Goal: Task Accomplishment & Management: Manage account settings

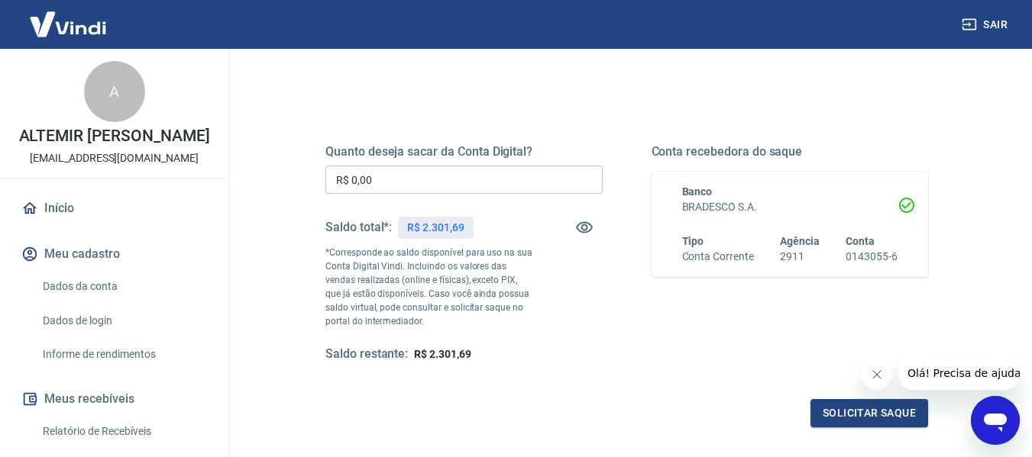
scroll to position [128, 0]
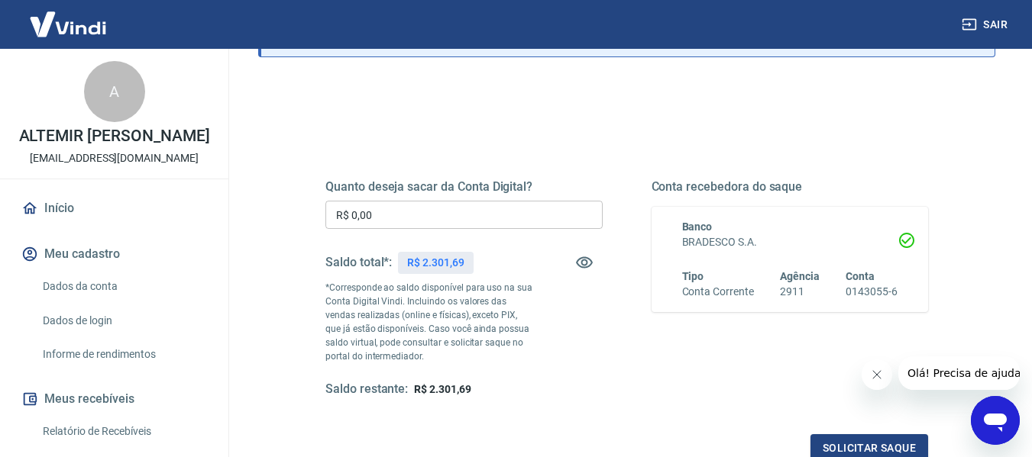
click at [442, 225] on input "R$ 0,00" at bounding box center [463, 215] width 277 height 28
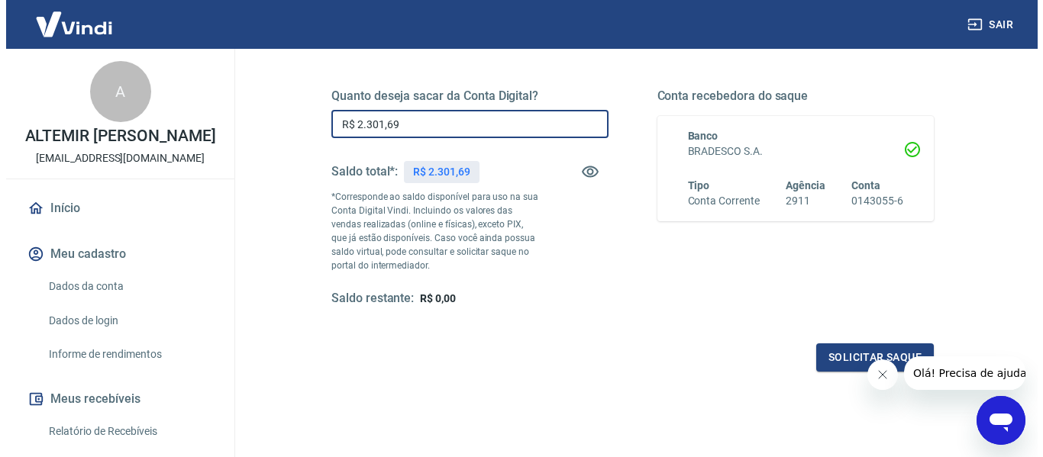
scroll to position [254, 0]
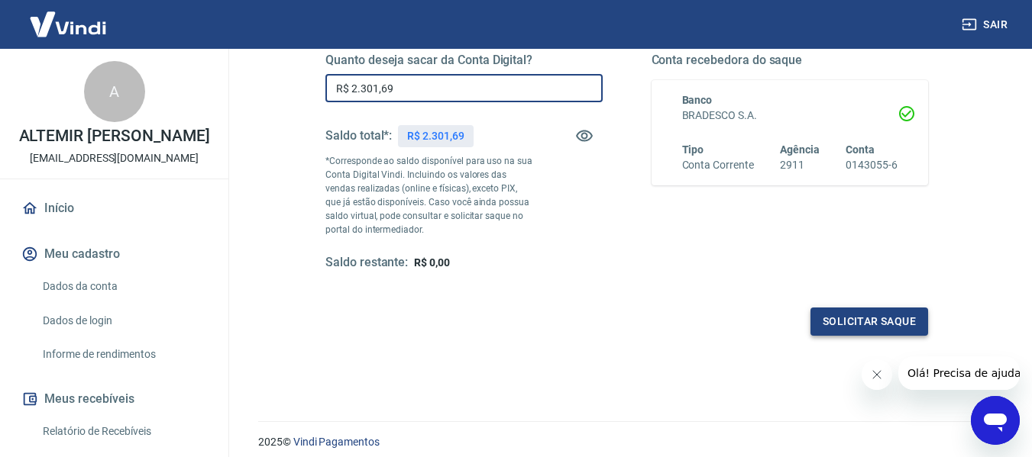
type input "R$ 2.301,69"
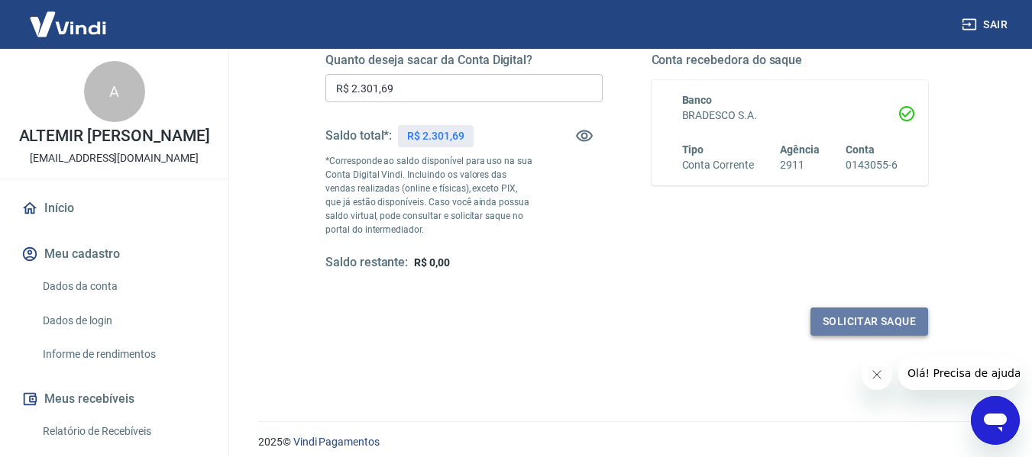
click at [855, 327] on button "Solicitar saque" at bounding box center [869, 322] width 118 height 28
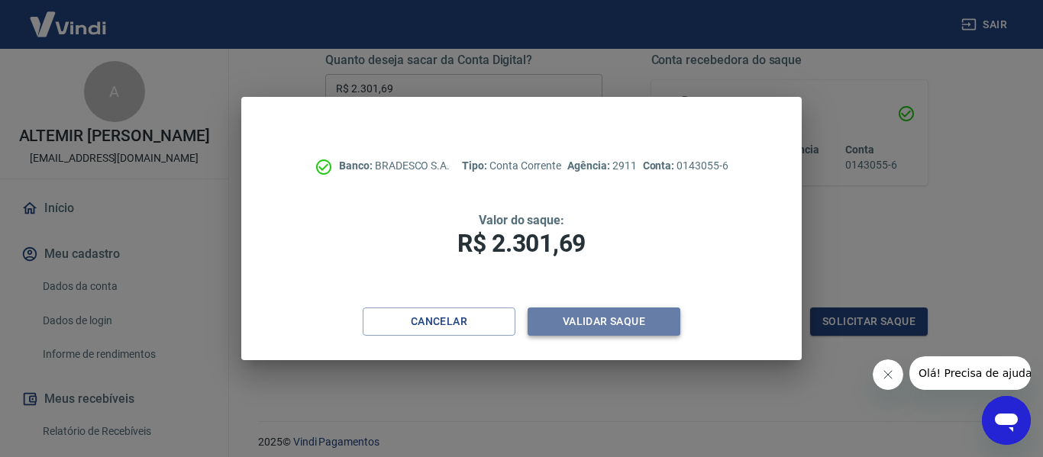
click at [594, 319] on button "Validar saque" at bounding box center [604, 322] width 153 height 28
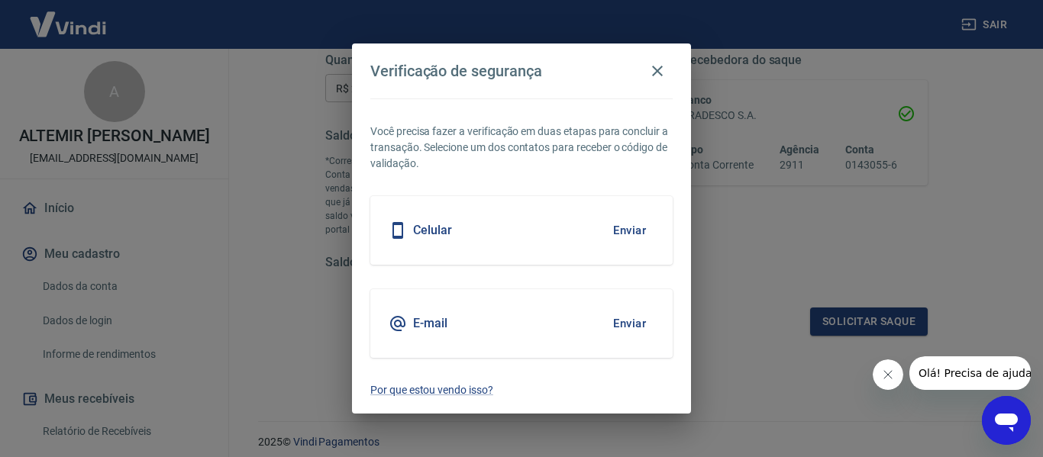
click at [625, 231] on button "Enviar" at bounding box center [630, 231] width 50 height 32
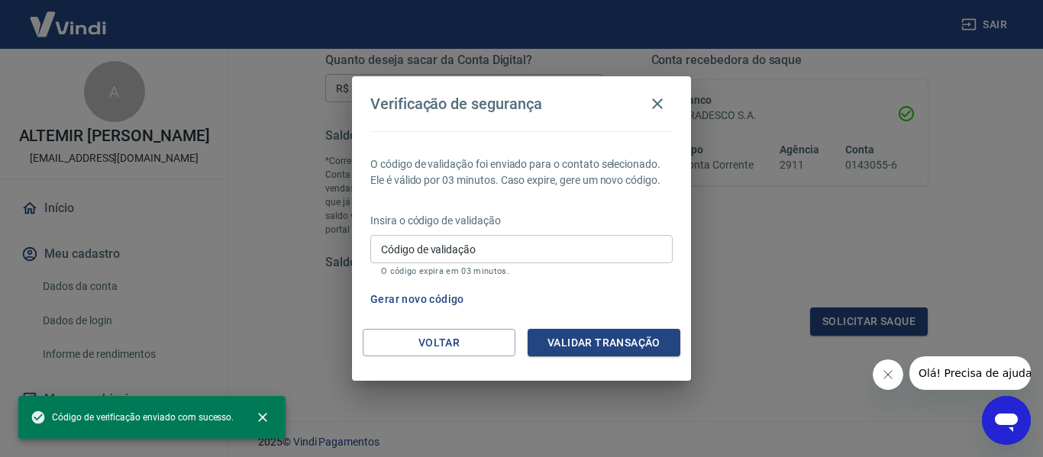
click at [470, 254] on input "Código de validação" at bounding box center [521, 249] width 302 height 28
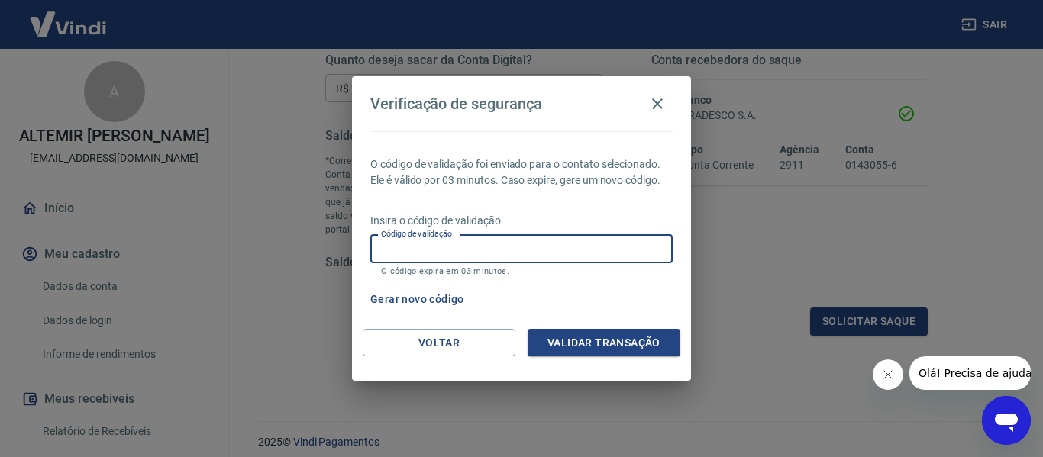
click at [526, 249] on input "Código de validação" at bounding box center [521, 249] width 302 height 28
click at [380, 260] on input "Código de validação" at bounding box center [521, 249] width 302 height 28
type input "466385"
click at [580, 328] on div "O código de validação foi enviado para o contato selecionado. Ele é válido por …" at bounding box center [521, 230] width 339 height 198
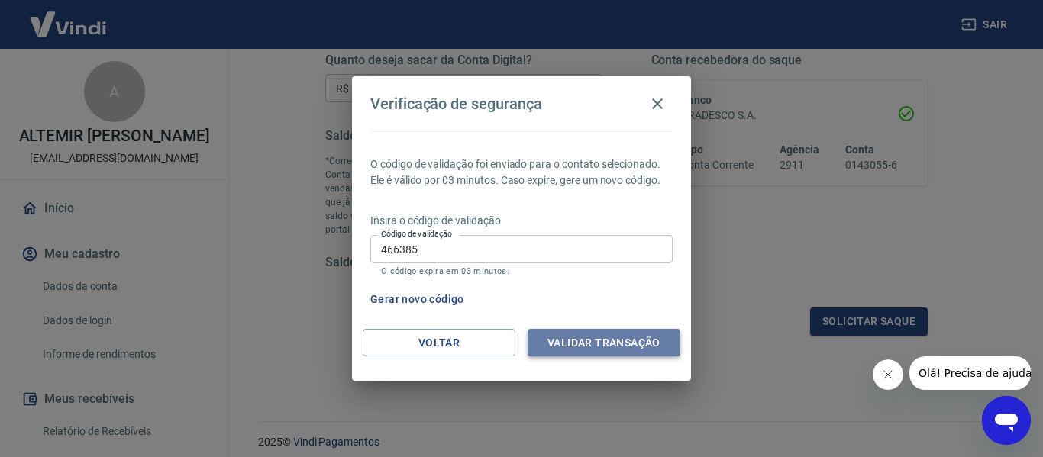
click at [580, 341] on button "Validar transação" at bounding box center [604, 343] width 153 height 28
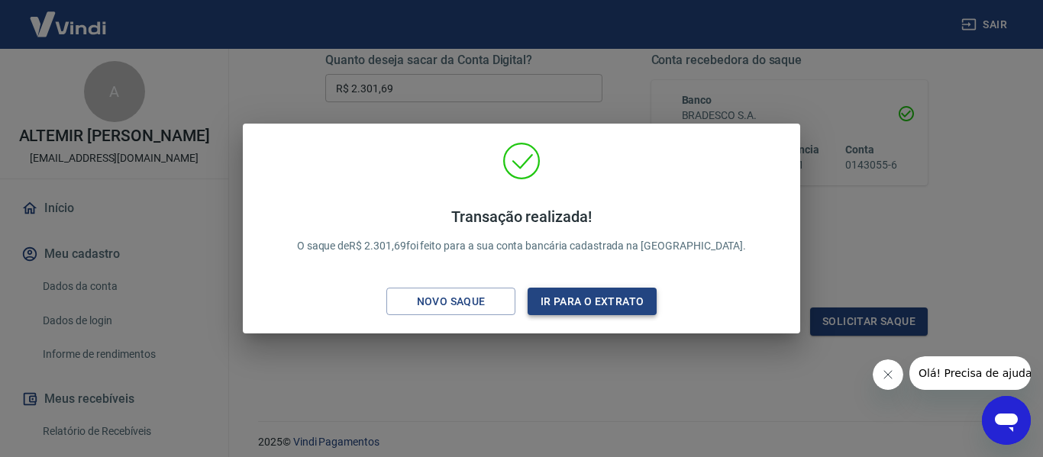
click at [596, 302] on button "Ir para o extrato" at bounding box center [592, 302] width 129 height 28
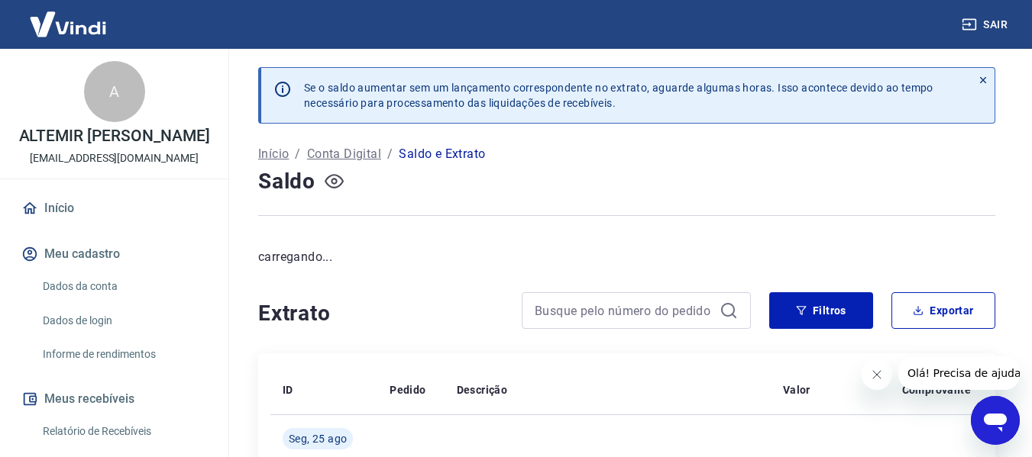
click at [338, 186] on icon "button" at bounding box center [334, 181] width 19 height 15
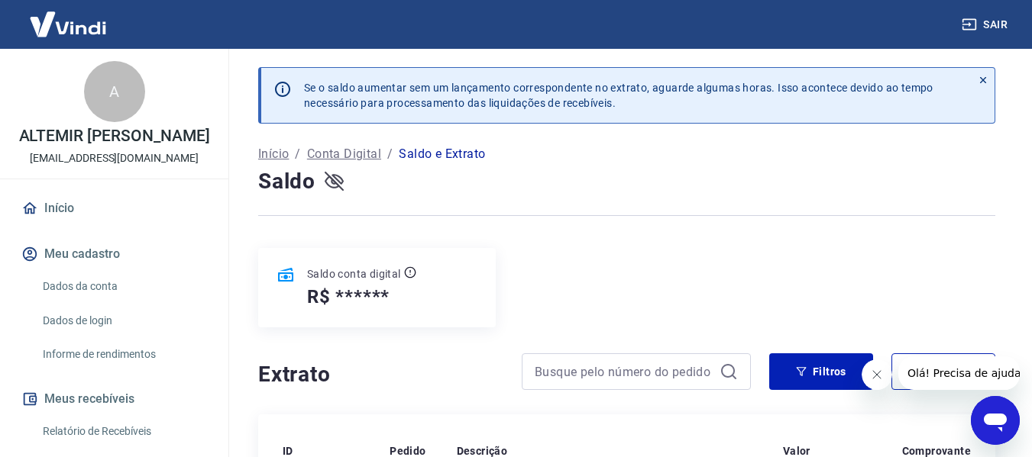
click at [340, 183] on icon "button" at bounding box center [334, 181] width 19 height 15
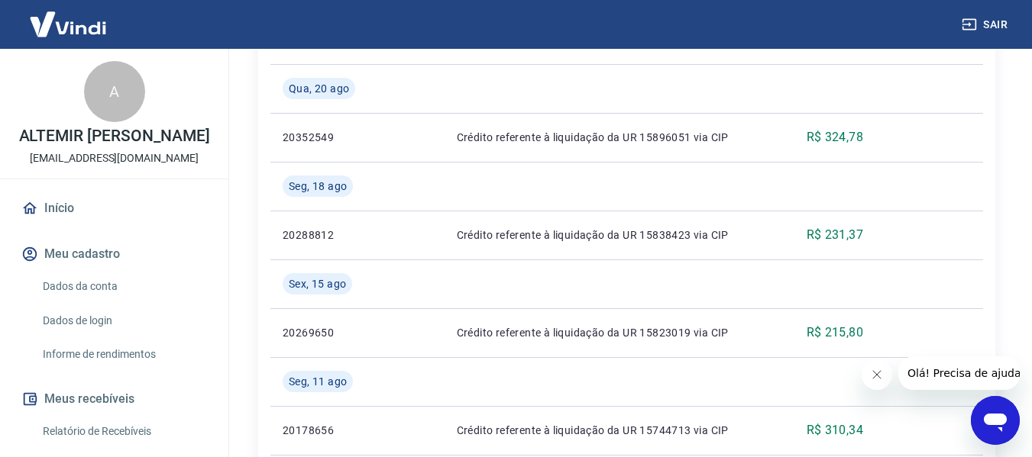
scroll to position [382, 0]
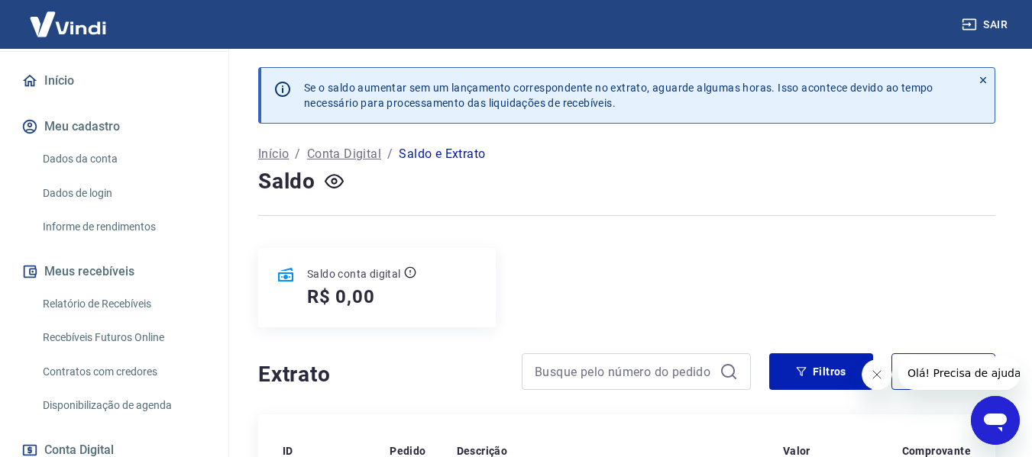
scroll to position [340, 0]
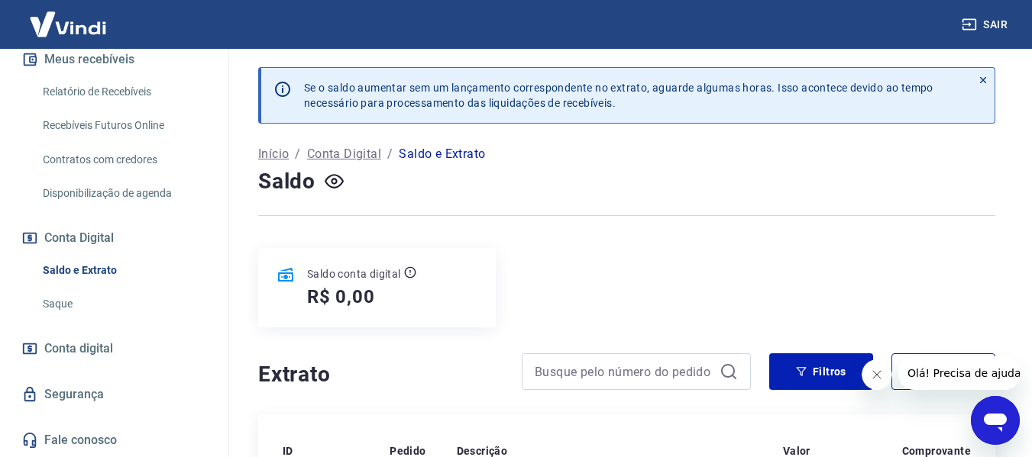
click at [79, 273] on link "Saldo e Extrato" at bounding box center [123, 270] width 173 height 31
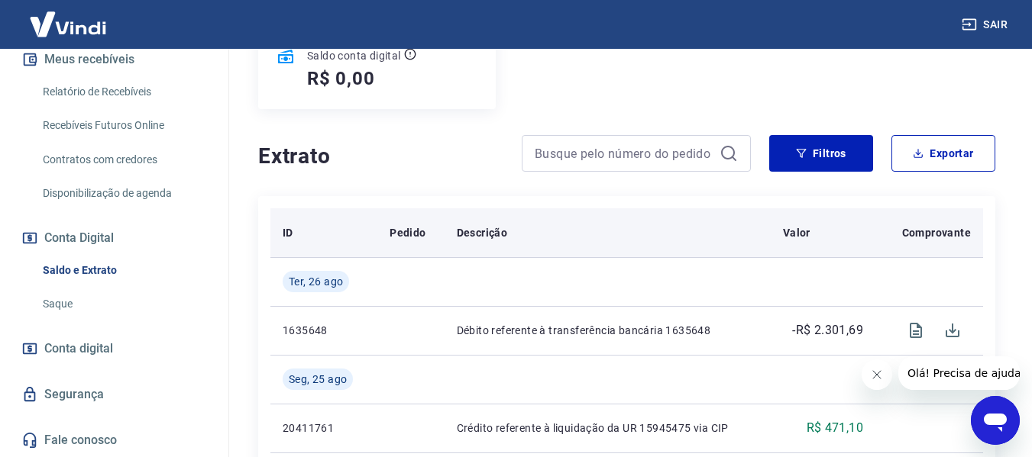
scroll to position [254, 0]
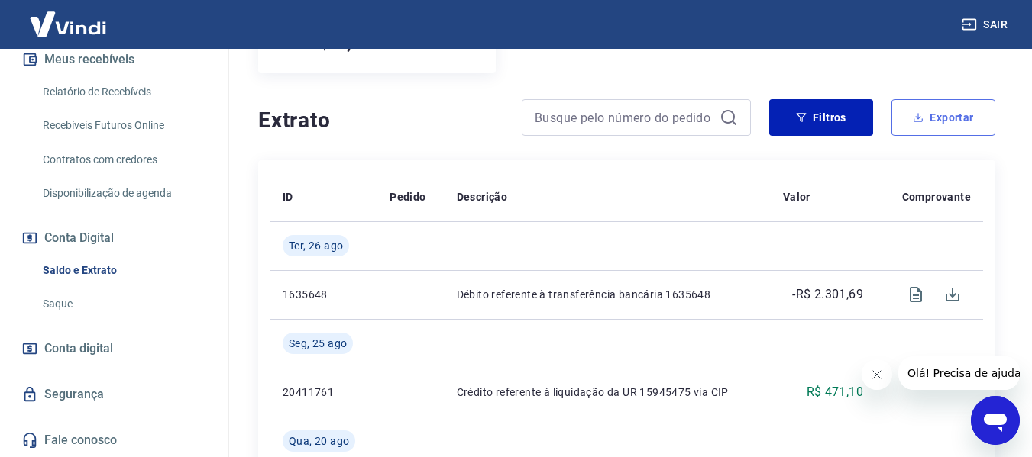
click at [916, 119] on icon "button" at bounding box center [918, 117] width 11 height 11
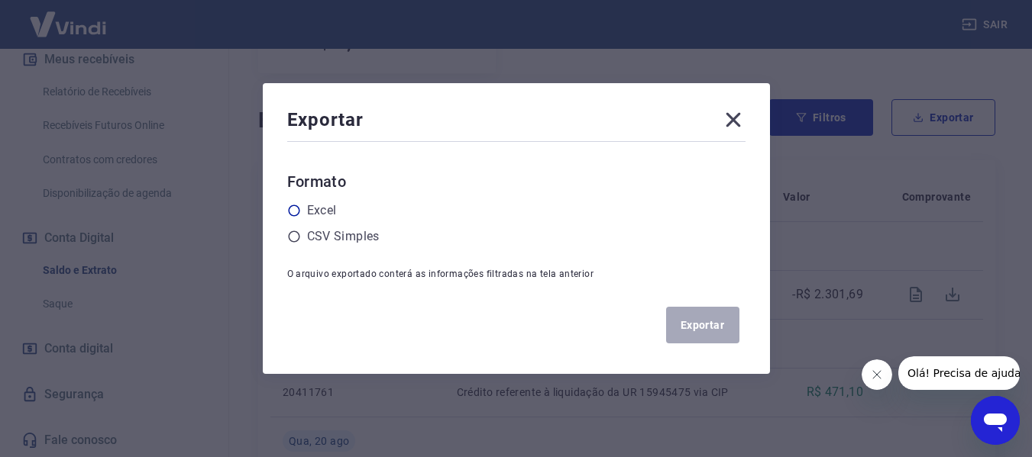
click at [301, 215] on icon at bounding box center [294, 211] width 14 height 14
click at [0, 0] on input "radio" at bounding box center [0, 0] width 0 height 0
click at [706, 318] on button "Exportar" at bounding box center [702, 325] width 73 height 37
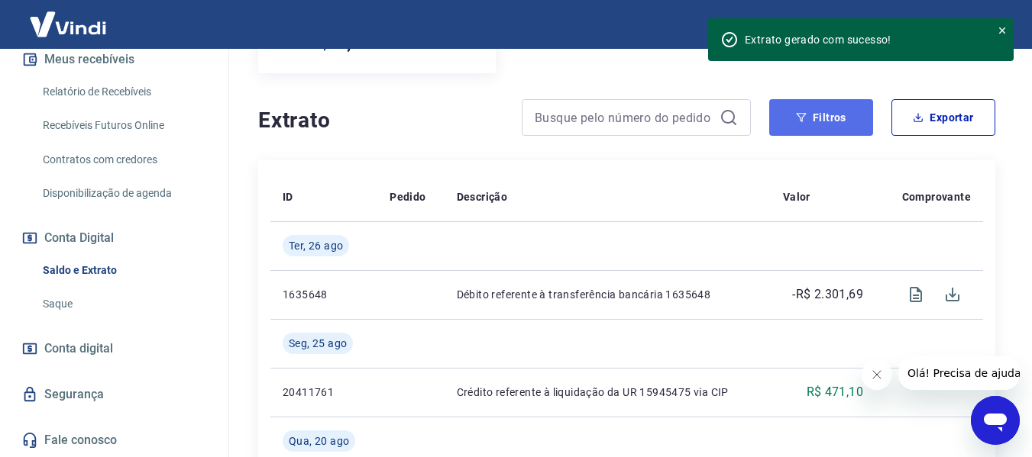
click at [783, 127] on button "Filtros" at bounding box center [821, 117] width 104 height 37
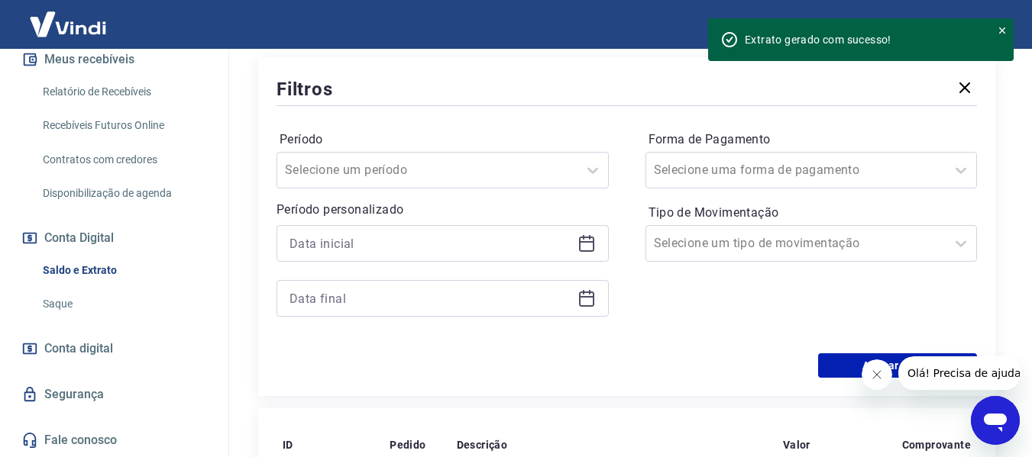
scroll to position [382, 0]
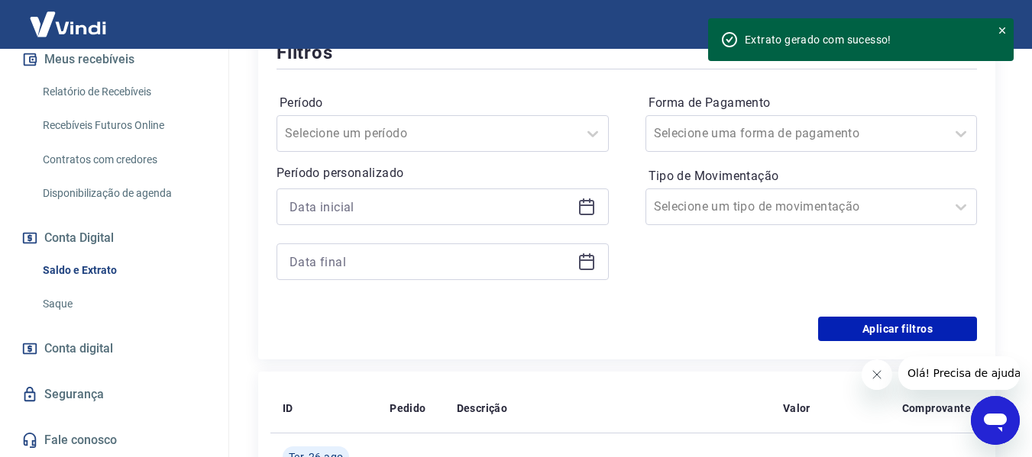
click at [592, 200] on icon at bounding box center [586, 207] width 18 height 18
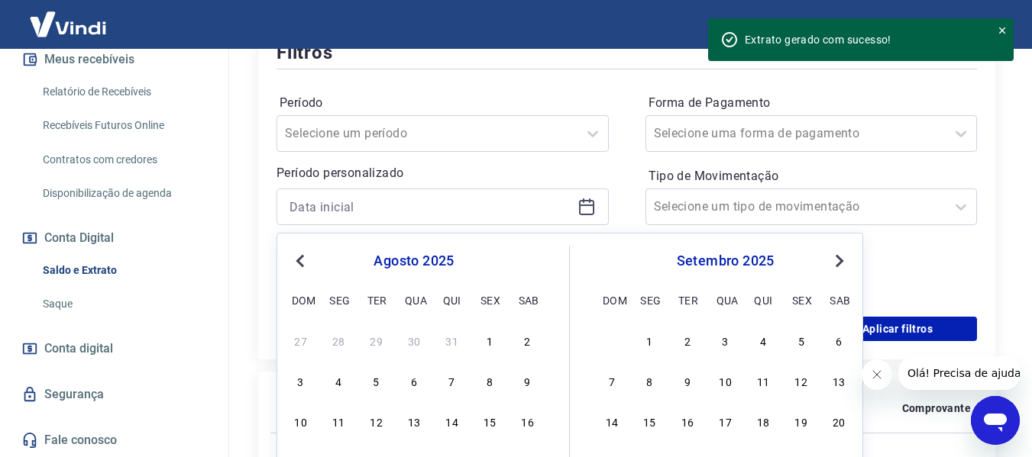
click at [304, 274] on div "agosto 2025 dom seg ter qua qui sex sab" at bounding box center [413, 278] width 249 height 65
click at [305, 266] on button "Previous Month" at bounding box center [300, 261] width 18 height 18
click at [380, 331] on div "1" at bounding box center [376, 340] width 18 height 18
type input "[DATE]"
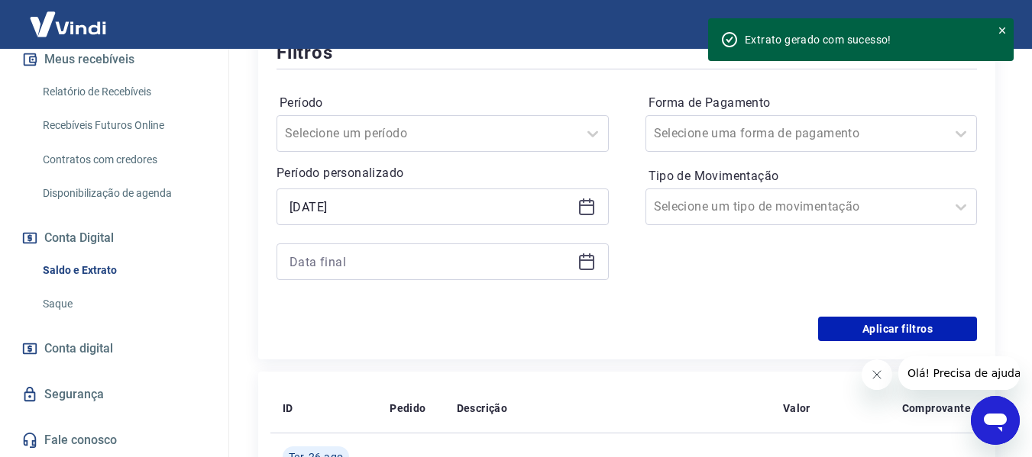
click at [589, 268] on icon at bounding box center [586, 262] width 18 height 18
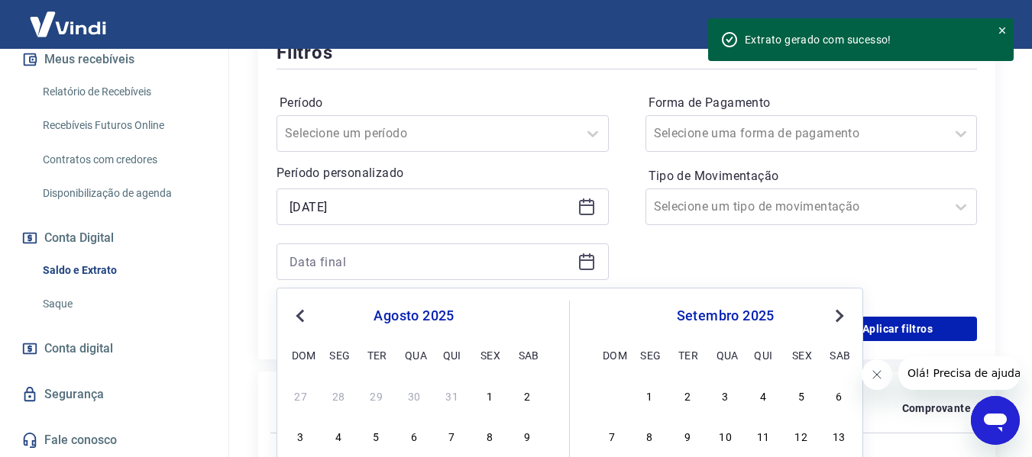
click at [302, 318] on span "Previous Month" at bounding box center [302, 316] width 0 height 18
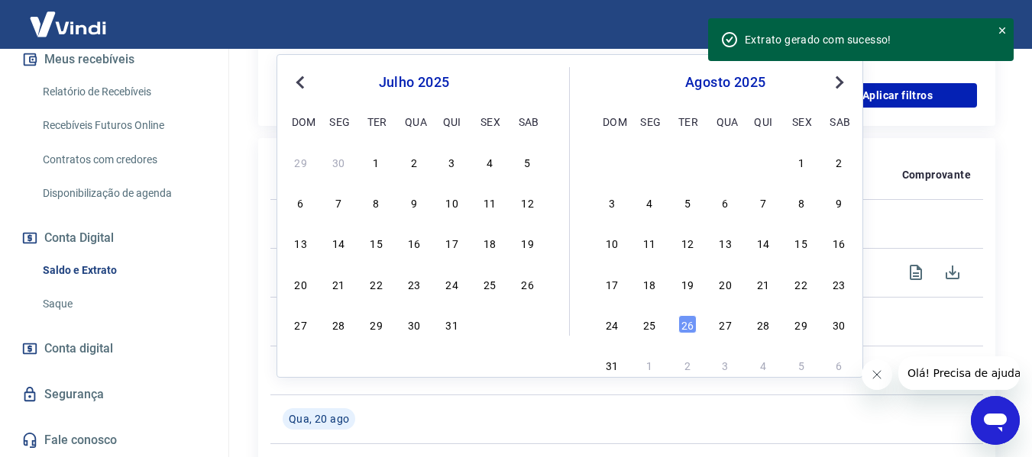
scroll to position [636, 0]
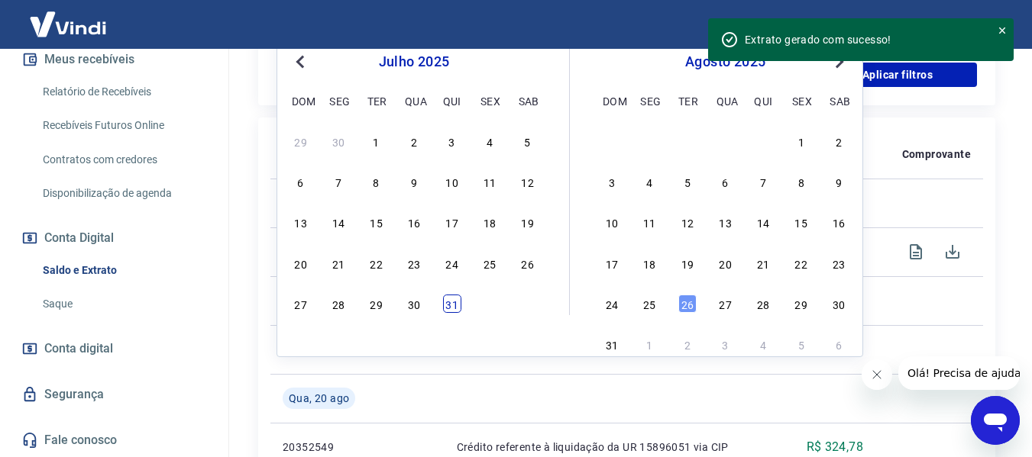
click at [446, 310] on div "31" at bounding box center [452, 304] width 18 height 18
type input "[DATE]"
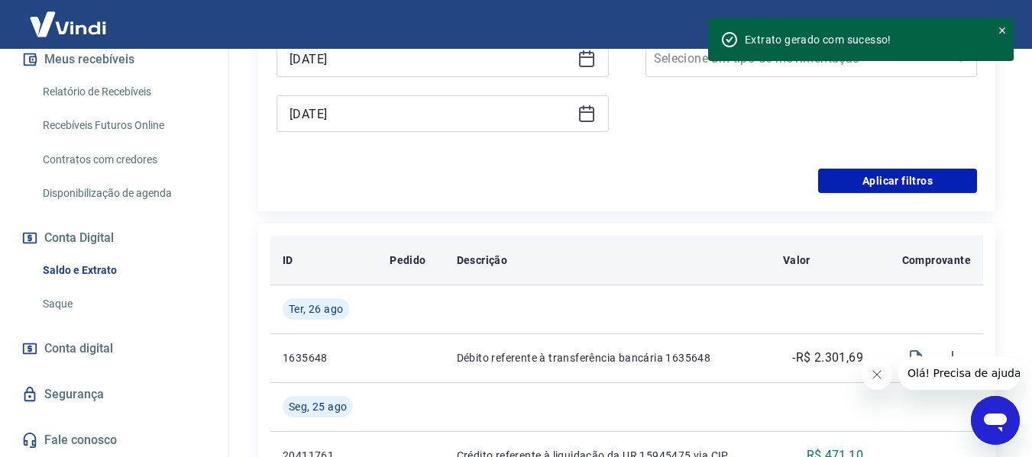
scroll to position [509, 0]
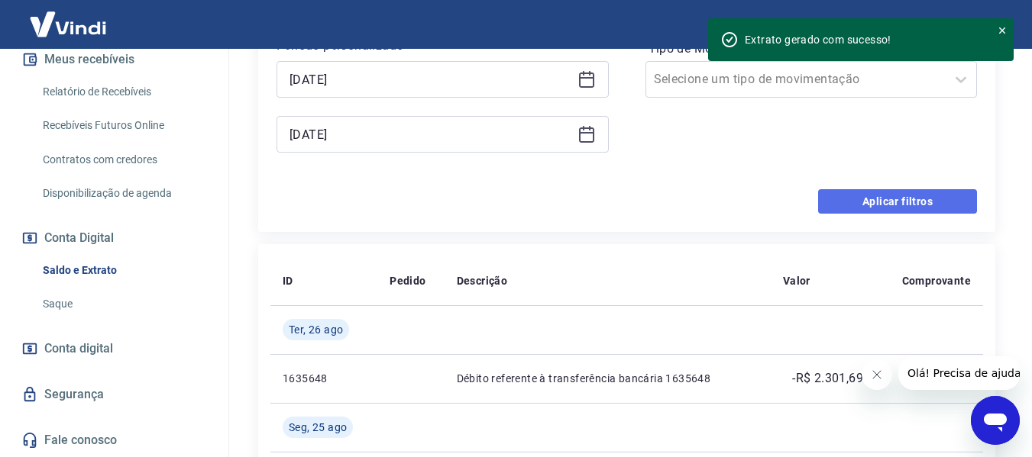
click at [821, 205] on button "Aplicar filtros" at bounding box center [897, 201] width 159 height 24
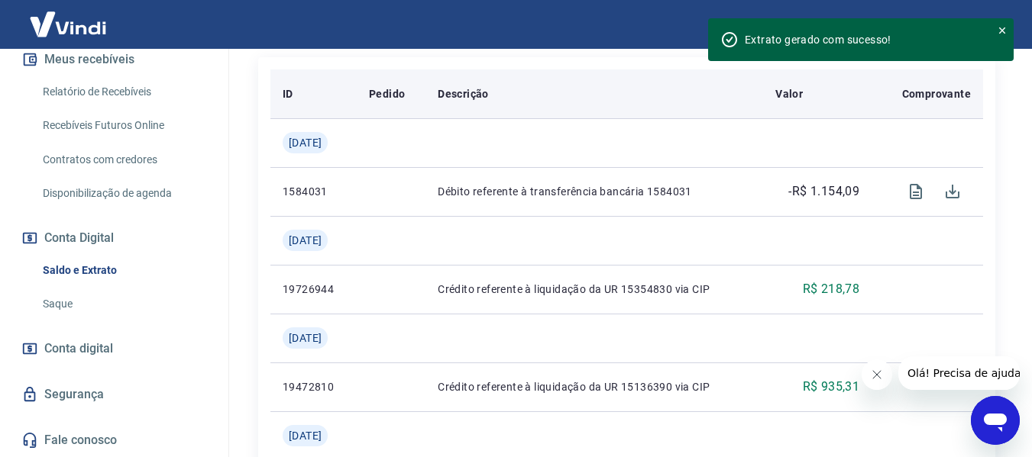
scroll to position [173, 0]
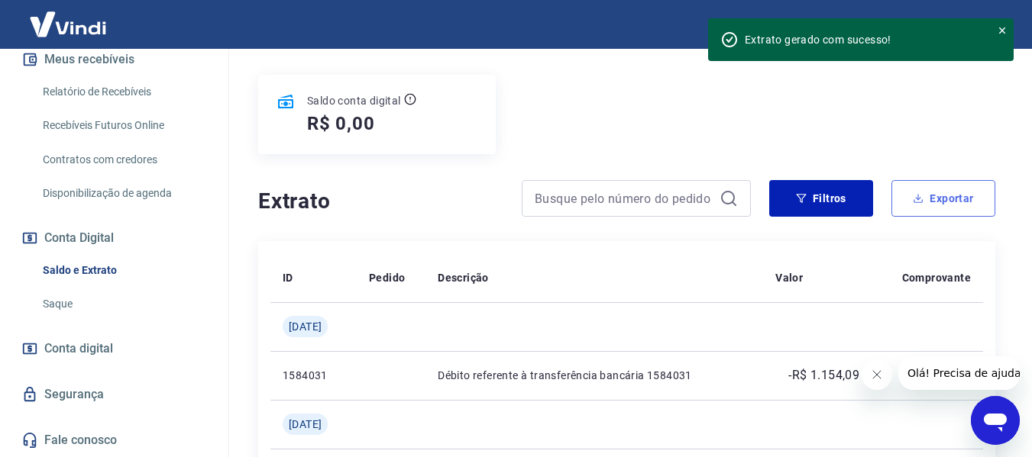
click at [964, 192] on button "Exportar" at bounding box center [943, 198] width 104 height 37
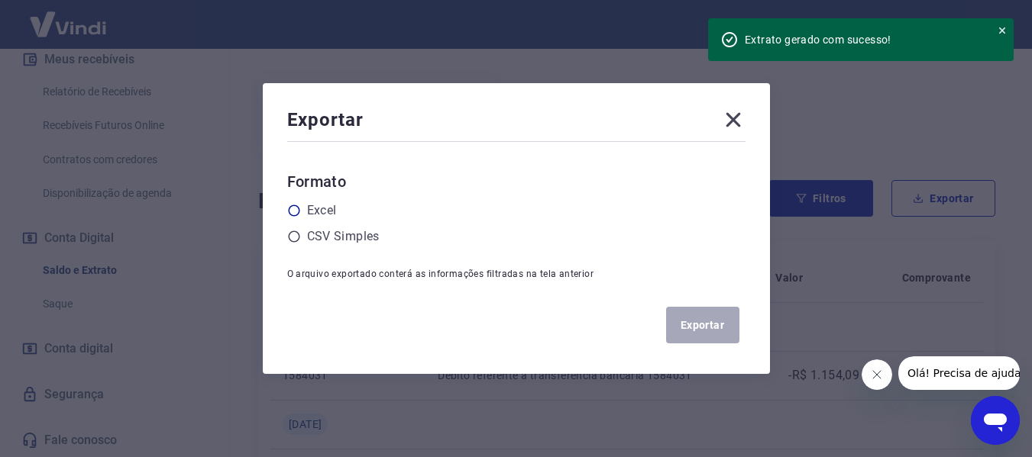
click at [299, 206] on icon at bounding box center [293, 210] width 11 height 11
click at [0, 0] on input "radio" at bounding box center [0, 0] width 0 height 0
click at [719, 334] on button "Exportar" at bounding box center [702, 325] width 73 height 37
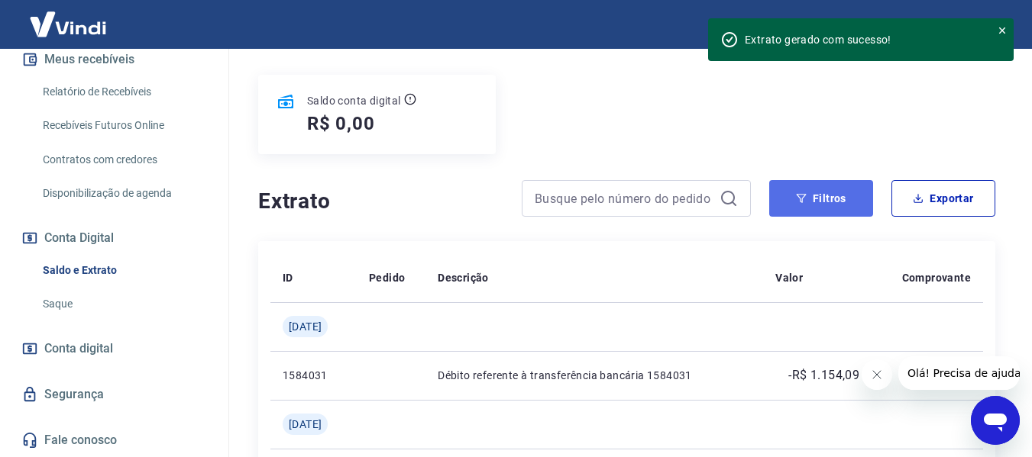
click at [810, 193] on button "Filtros" at bounding box center [821, 198] width 104 height 37
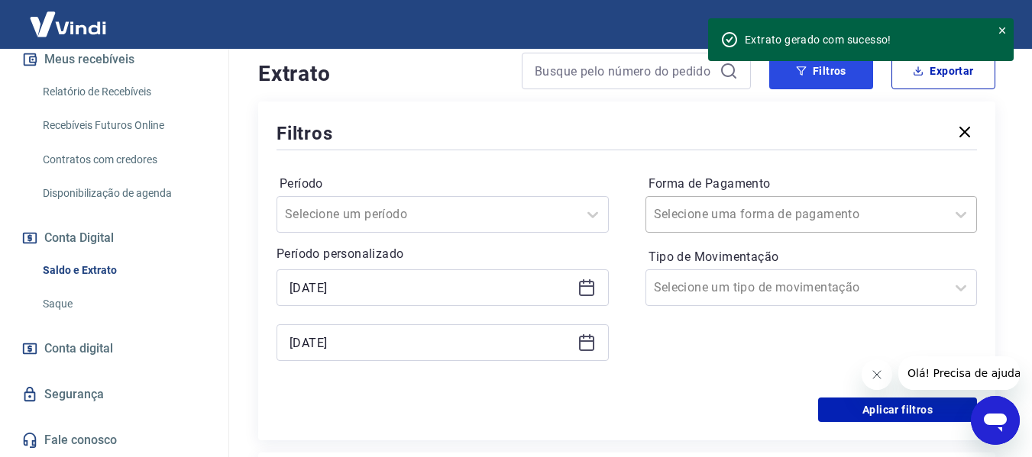
scroll to position [0, 0]
